Goal: Task Accomplishment & Management: Complete application form

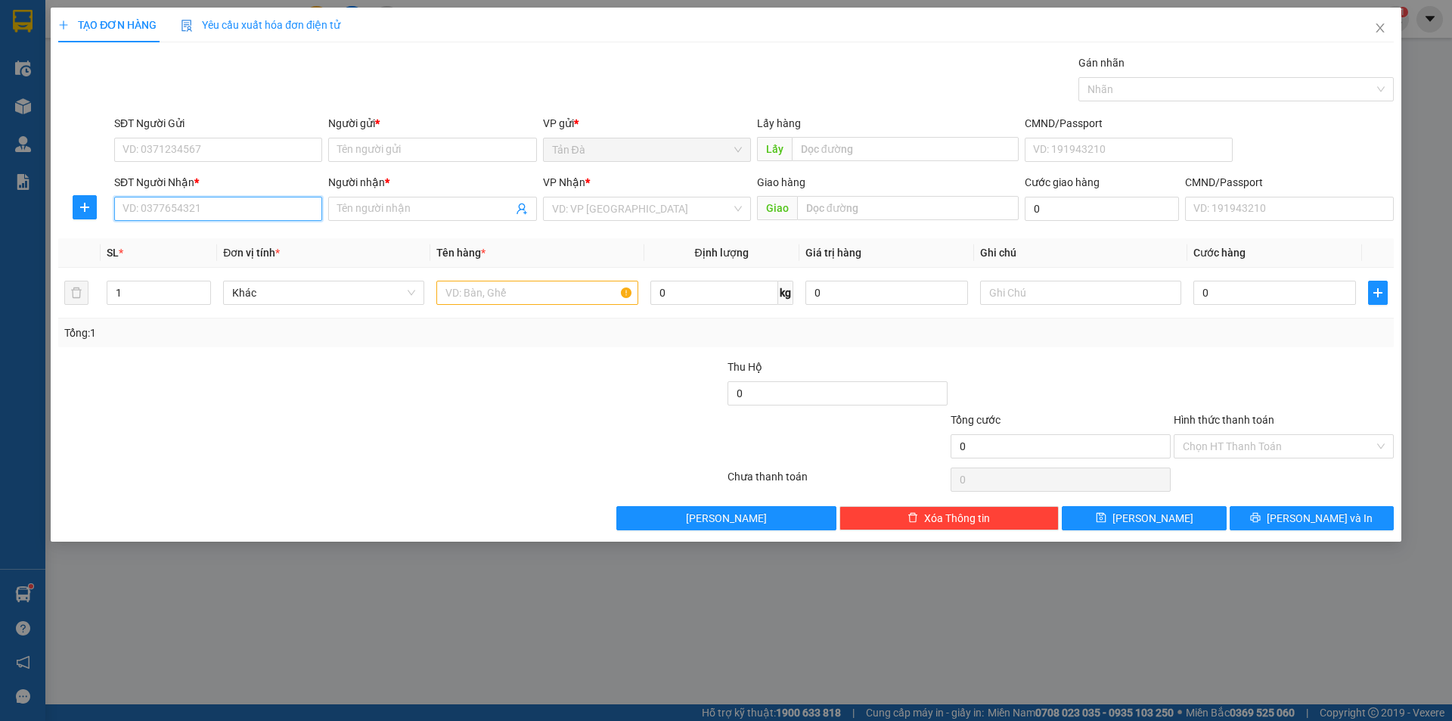
drag, startPoint x: 222, startPoint y: 215, endPoint x: 244, endPoint y: 210, distance: 22.4
click at [223, 214] on input "SĐT Người Nhận *" at bounding box center [218, 209] width 208 height 24
click at [250, 240] on div "0942617999 - NT TRIỀU NGUYÊN" at bounding box center [218, 239] width 190 height 17
type input "0942617999"
type input "NT TRIỀU NGUYÊN"
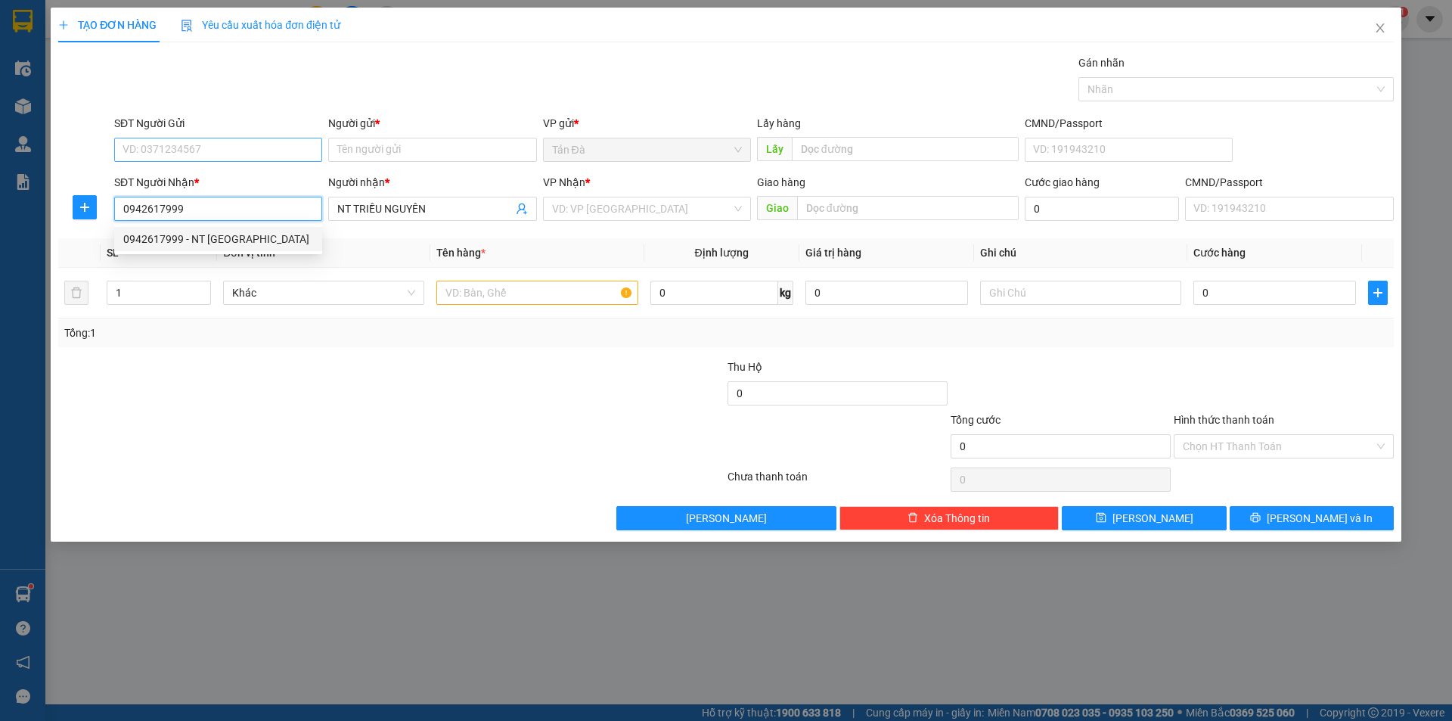
type input "0942617999"
click at [252, 138] on input "SĐT Người Gửi" at bounding box center [218, 150] width 208 height 24
click at [288, 176] on div "0799742030 - PHƯƠNG KHÁNH VÂN" at bounding box center [218, 180] width 190 height 17
type input "0799742030"
type input "[PERSON_NAME]"
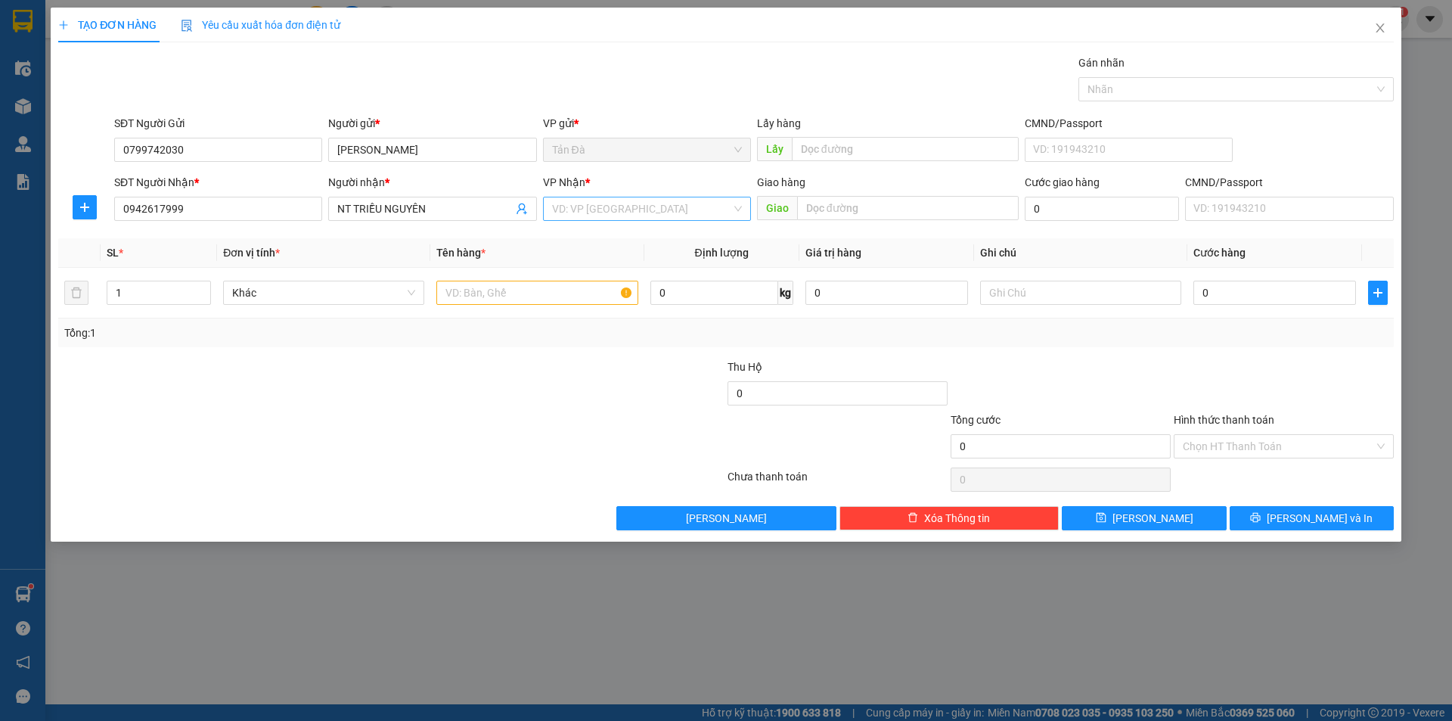
click at [600, 206] on input "search" at bounding box center [641, 208] width 179 height 23
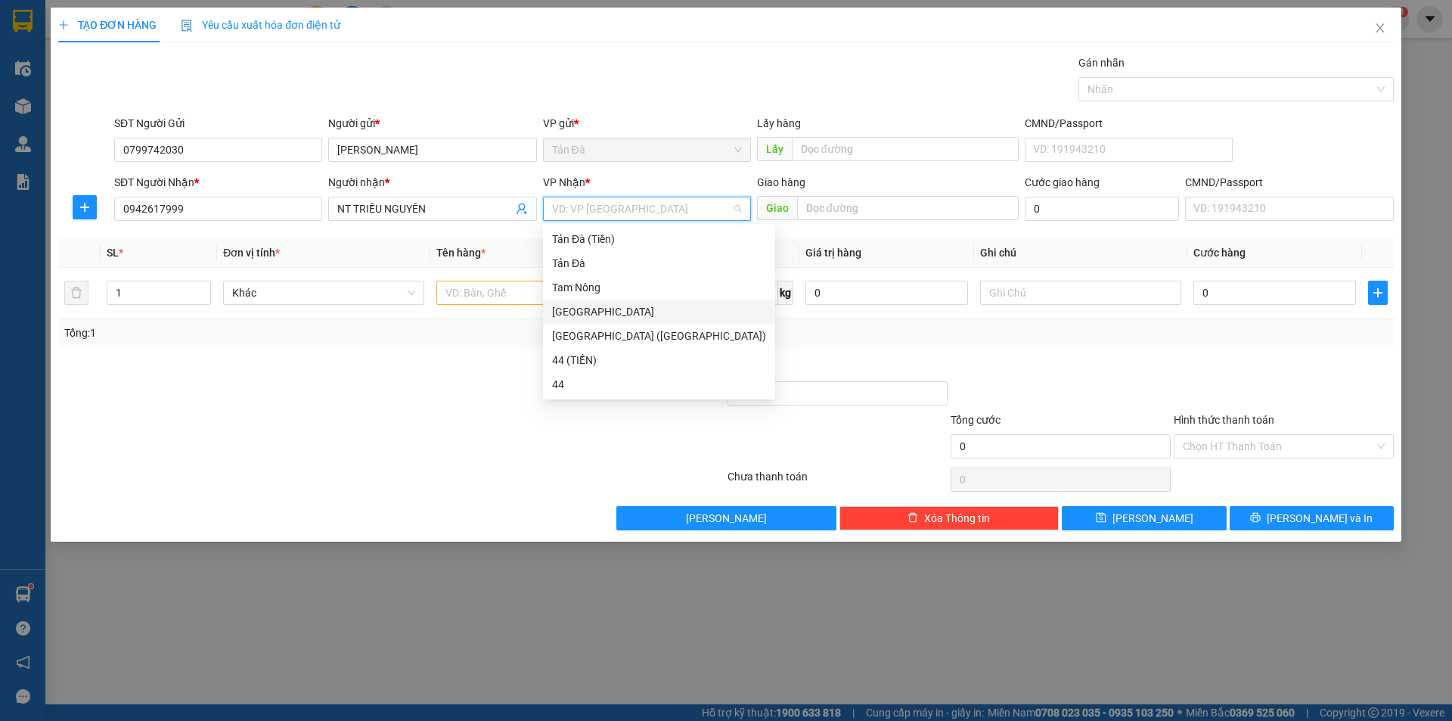
click at [577, 314] on div "[GEOGRAPHIC_DATA]" at bounding box center [659, 311] width 214 height 17
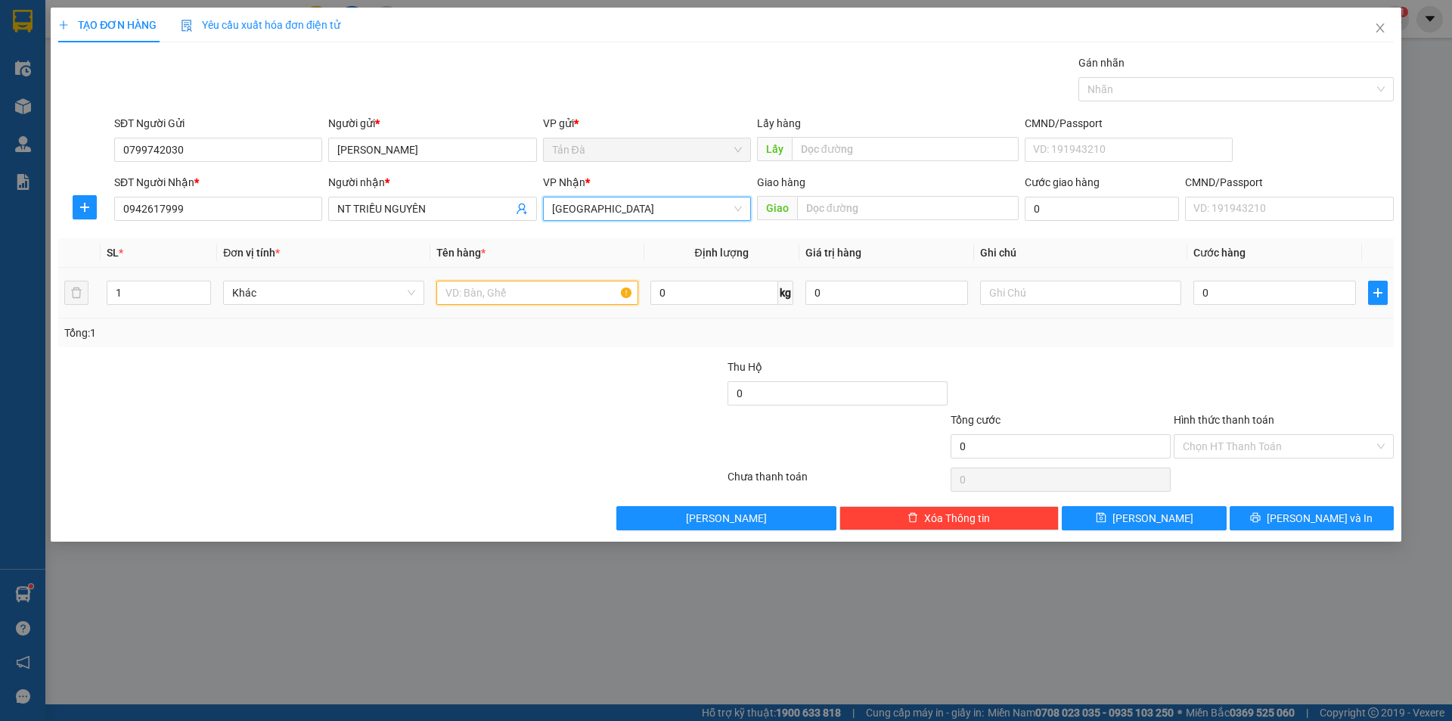
click at [486, 293] on input "text" at bounding box center [536, 292] width 201 height 24
type input "t"
click at [454, 291] on input "TKV" at bounding box center [536, 292] width 201 height 24
click at [452, 293] on input "TKV" at bounding box center [536, 292] width 201 height 24
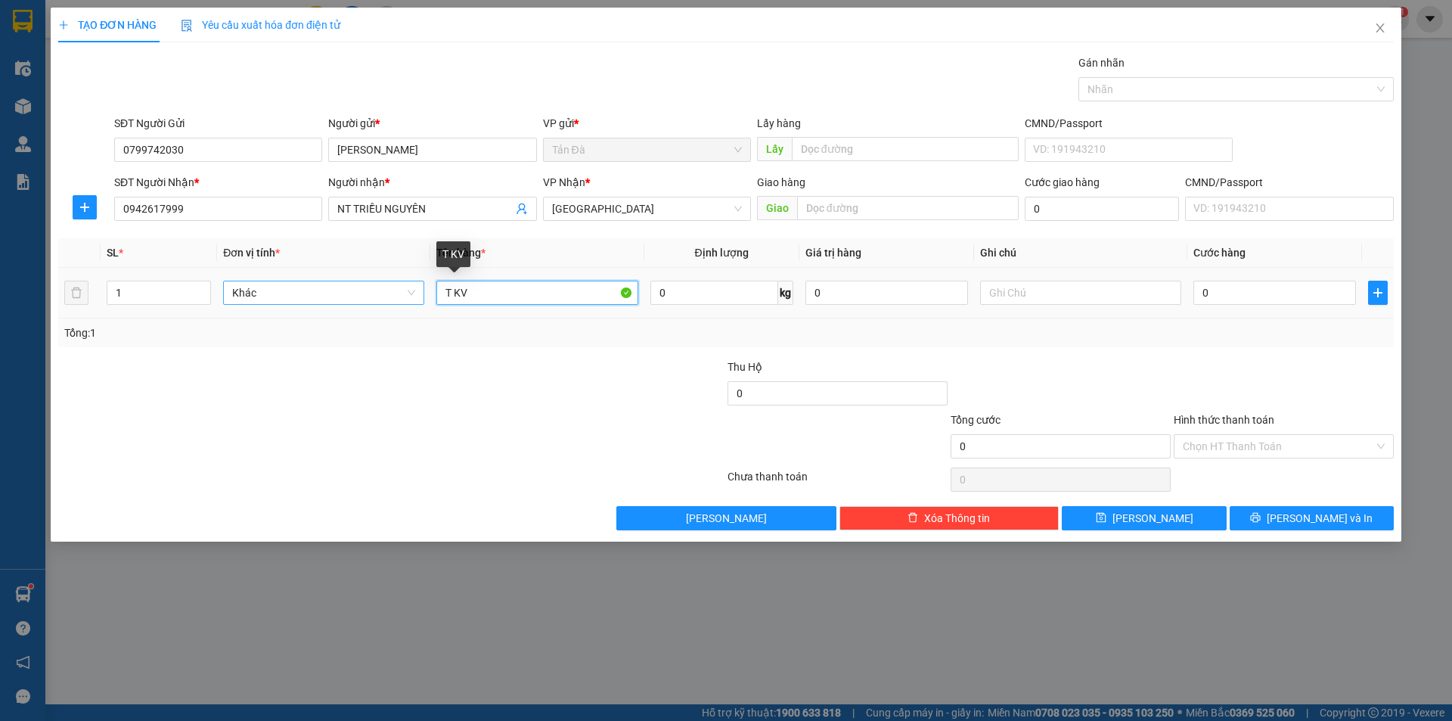
click at [319, 297] on span "Khác" at bounding box center [323, 292] width 183 height 23
type input "T KV"
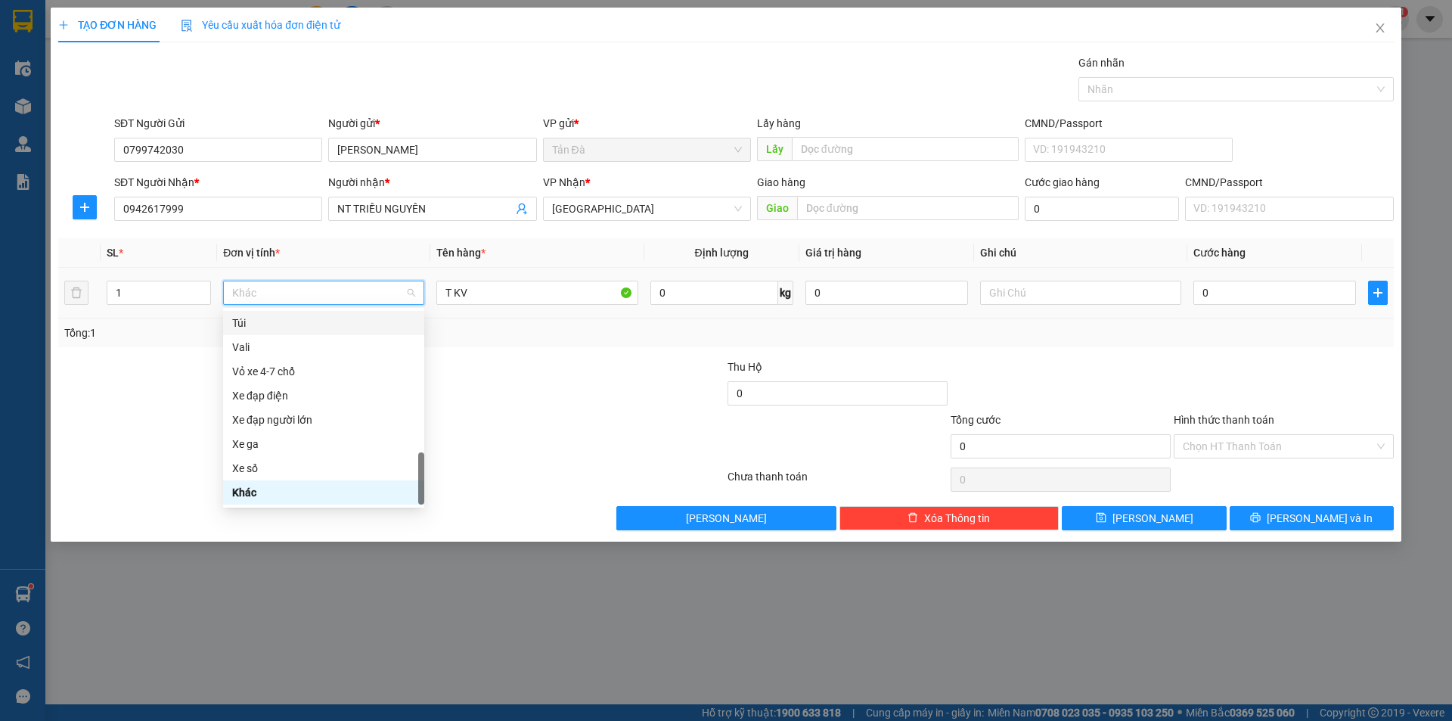
type input "D"
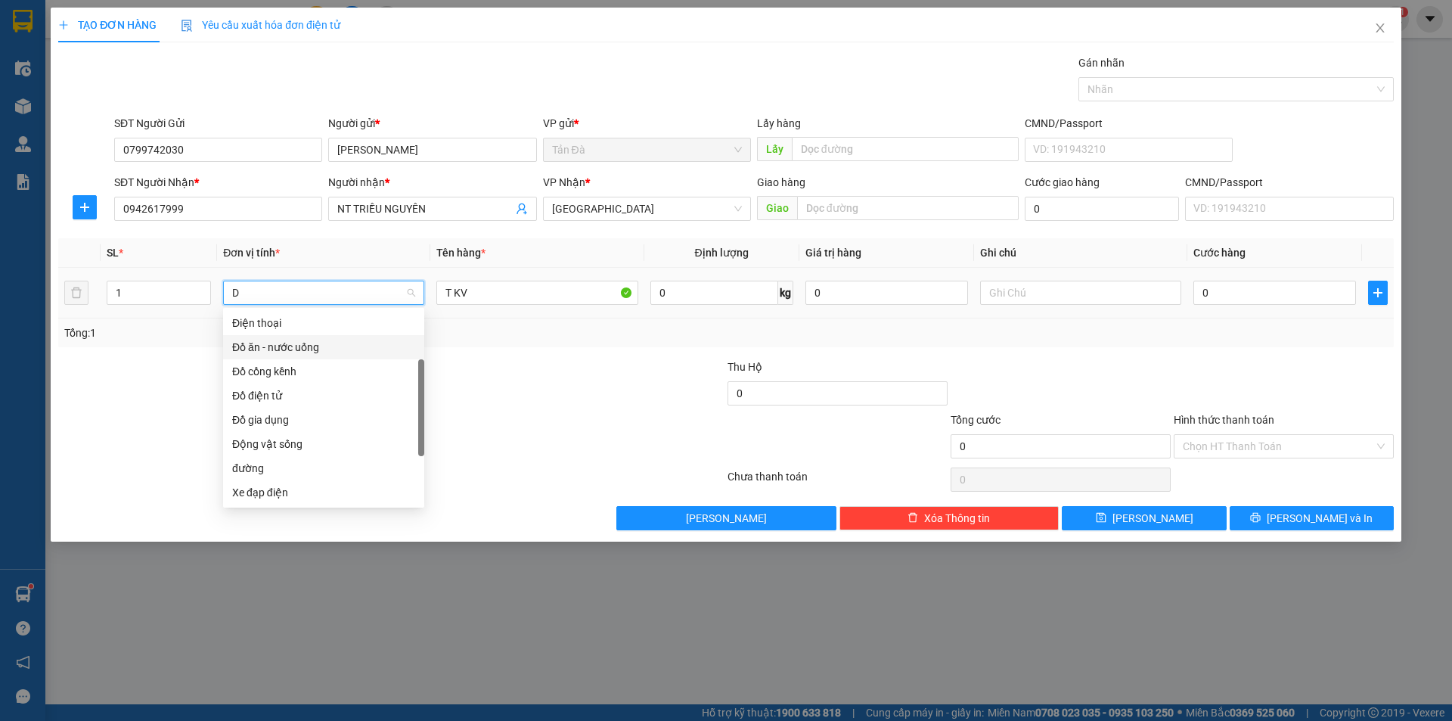
click at [318, 342] on div "Đồ ăn - nước uống" at bounding box center [323, 347] width 183 height 17
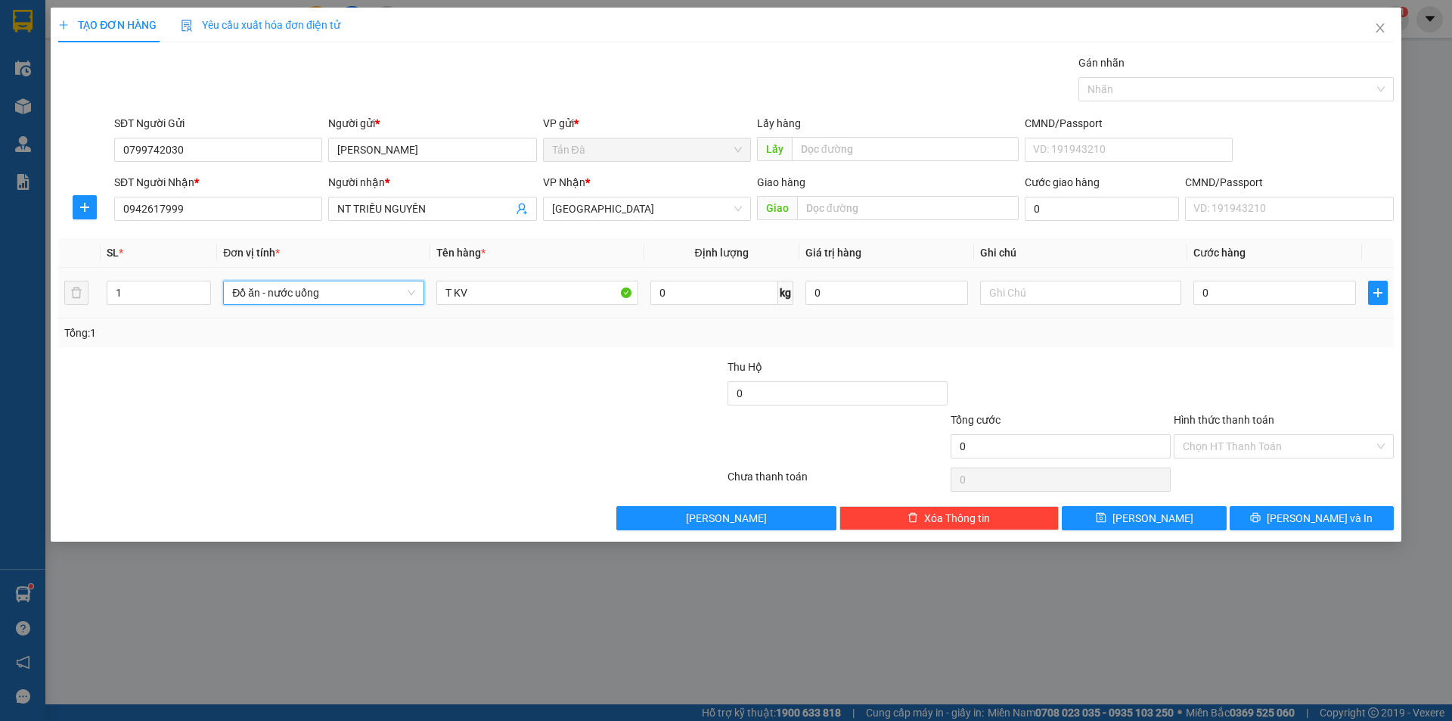
click at [1068, 305] on div at bounding box center [1080, 292] width 201 height 30
click at [1055, 289] on input "text" at bounding box center [1080, 292] width 201 height 24
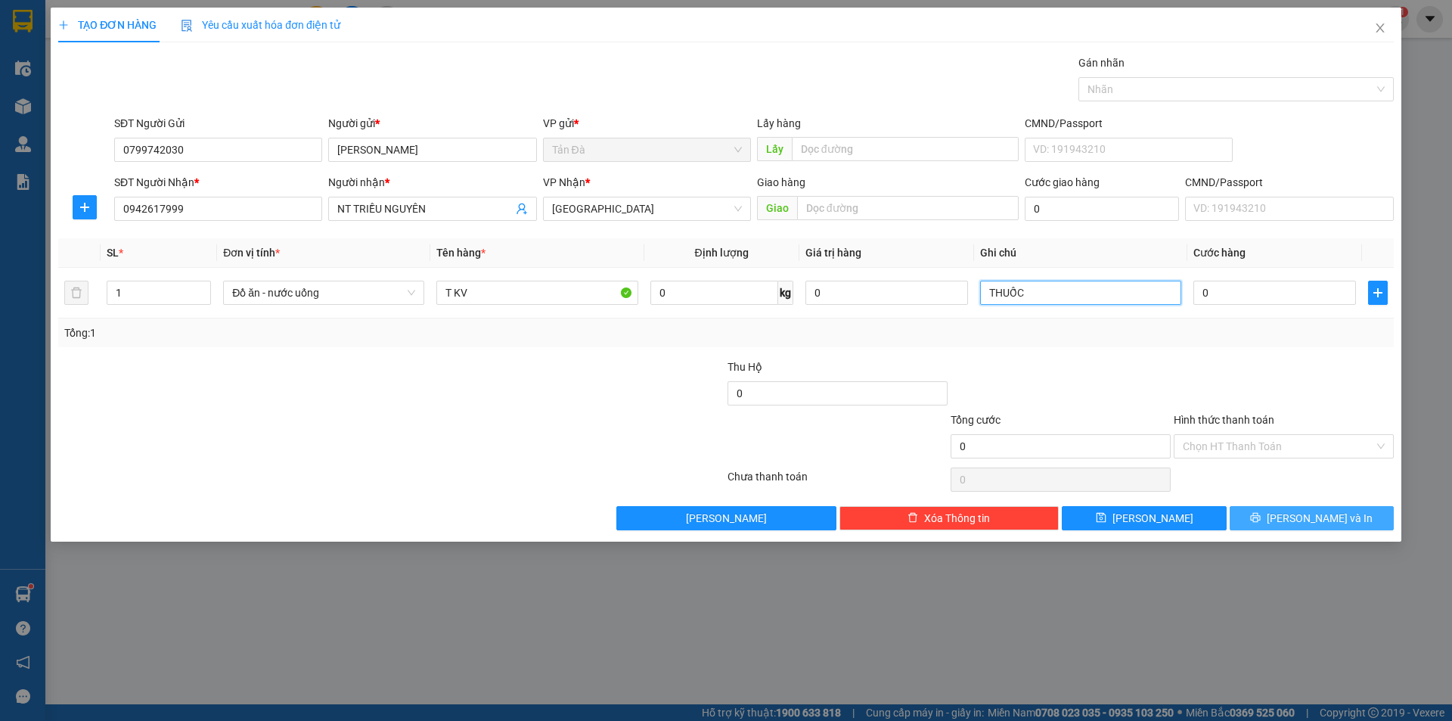
type input "THUỐC"
click at [1281, 507] on button "Lưu và In" at bounding box center [1311, 518] width 164 height 24
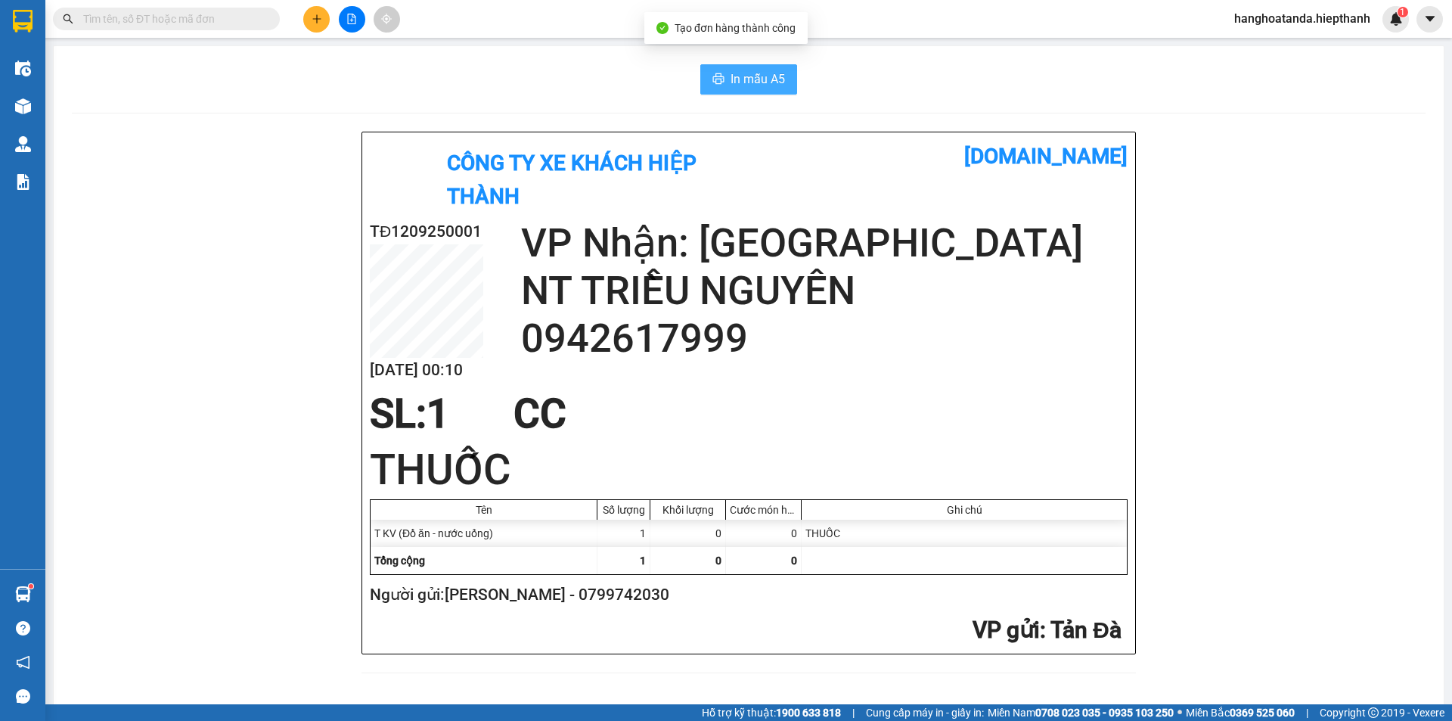
click at [754, 81] on span "In mẫu A5" at bounding box center [757, 79] width 54 height 19
